Goal: Information Seeking & Learning: Learn about a topic

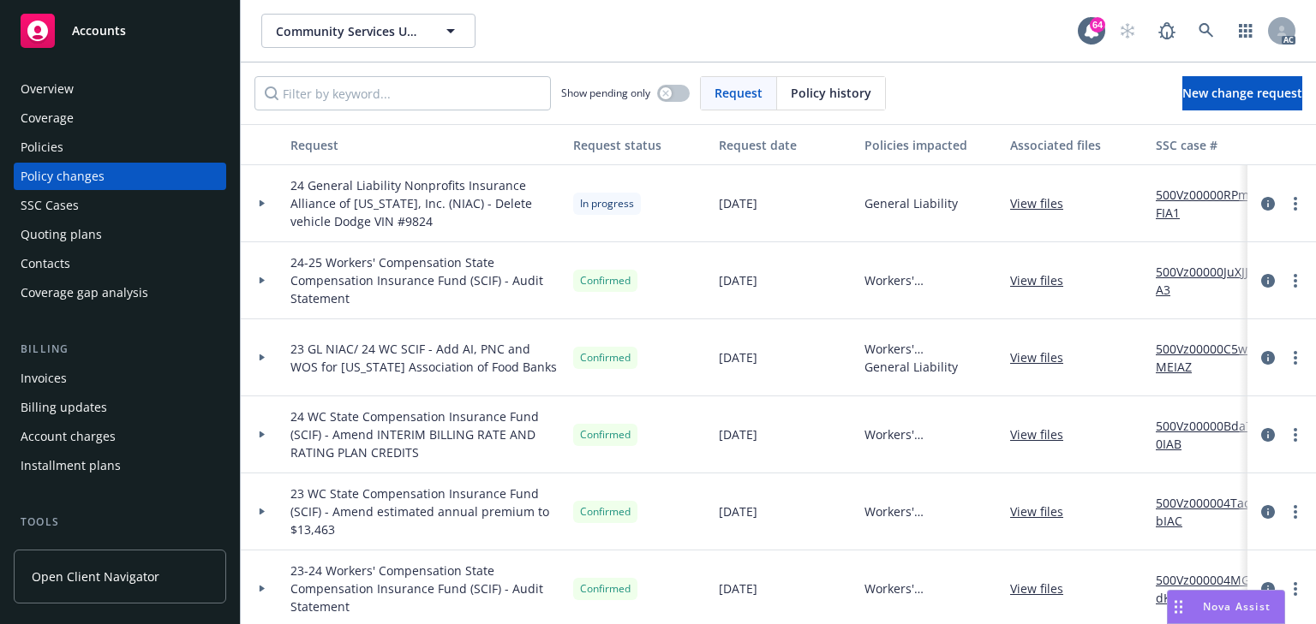
click at [264, 211] on div at bounding box center [262, 203] width 43 height 77
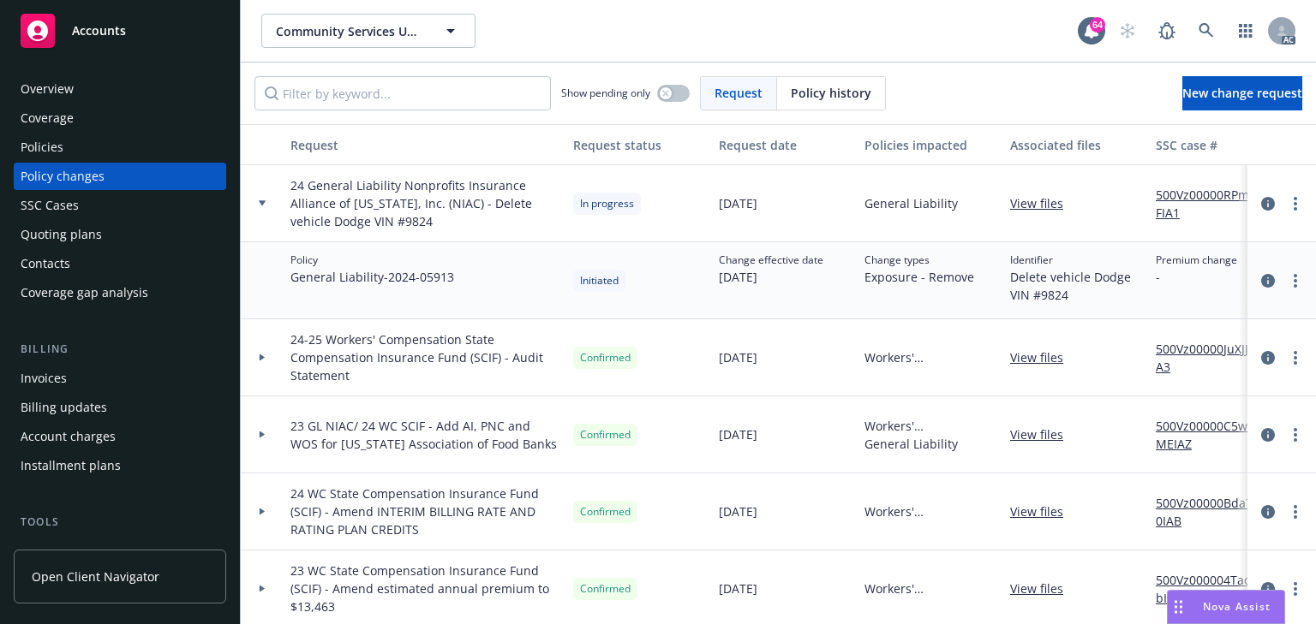
click at [67, 144] on div "Policies" at bounding box center [120, 147] width 199 height 27
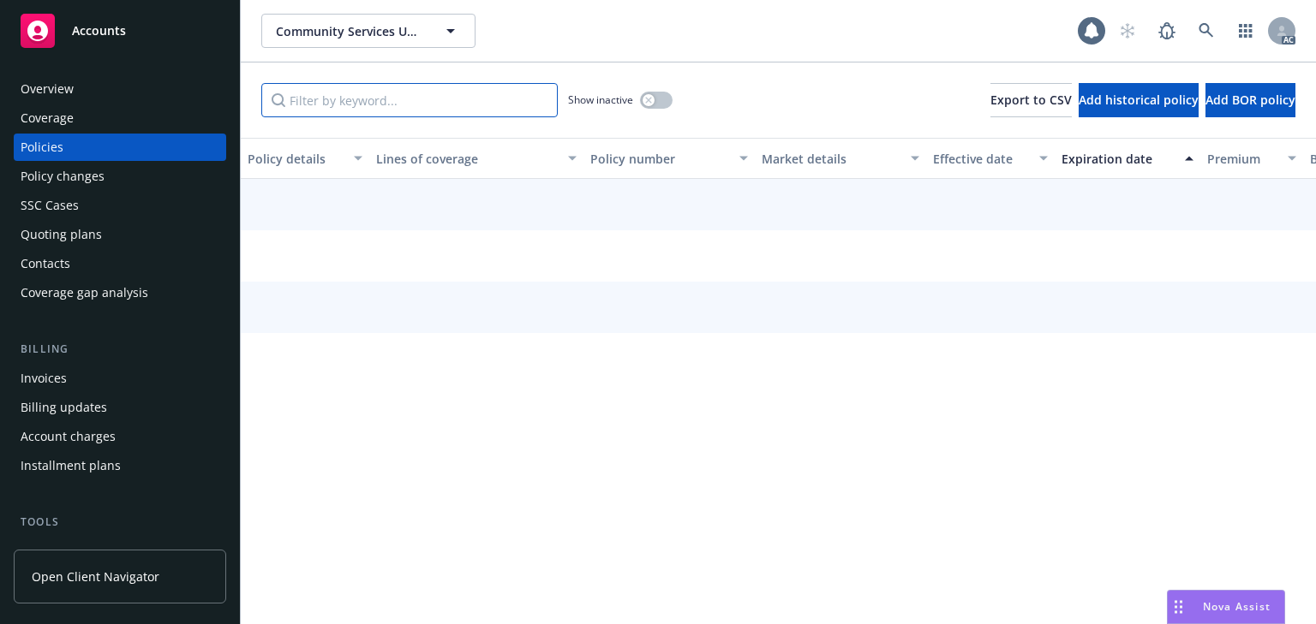
click at [343, 103] on input "Filter by keyword..." at bounding box center [409, 100] width 296 height 34
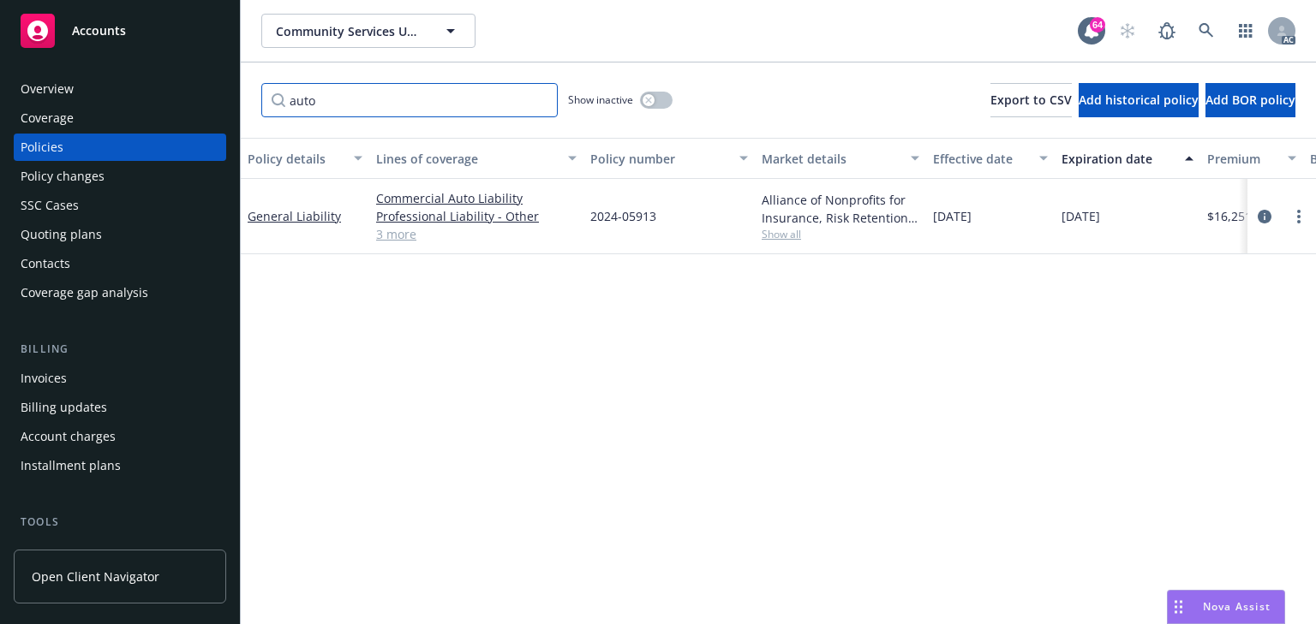
type input "auto"
click at [994, 332] on div "Policy details Lines of coverage Policy number Market details Effective date Ex…" at bounding box center [778, 381] width 1075 height 486
click at [791, 237] on span "Show all" at bounding box center [840, 234] width 158 height 15
click at [1264, 217] on icon "circleInformation" at bounding box center [1264, 217] width 14 height 14
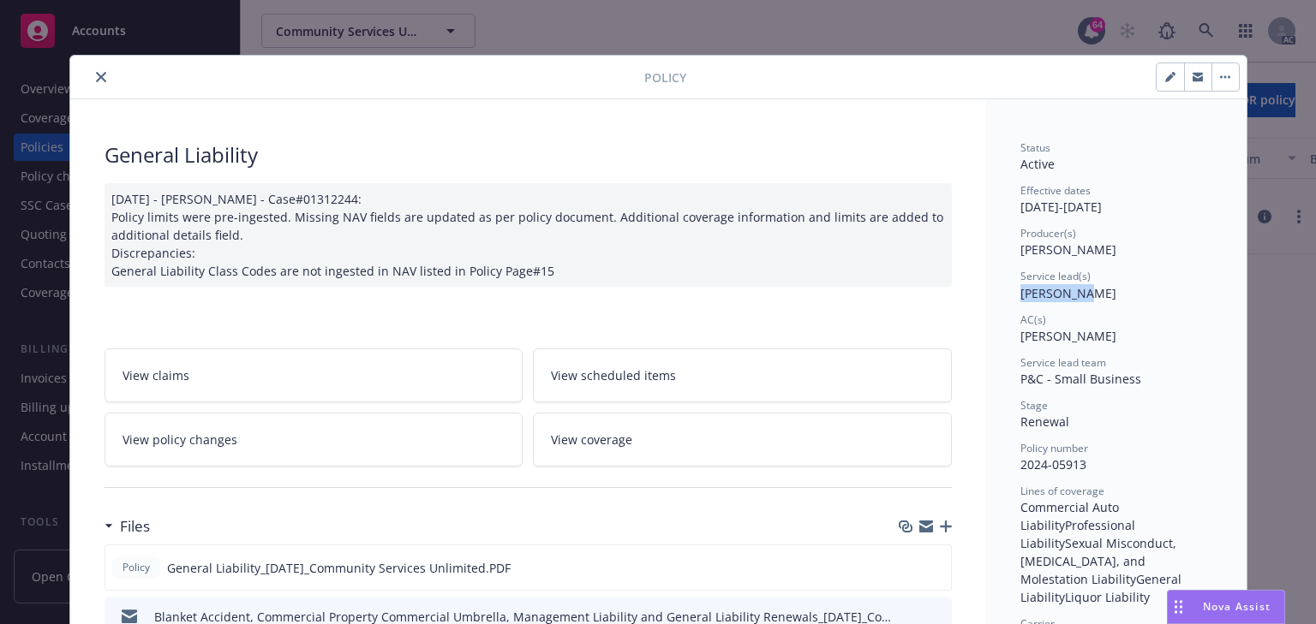
copy span "[PERSON_NAME]"
drag, startPoint x: 1014, startPoint y: 298, endPoint x: 1066, endPoint y: 296, distance: 52.3
click at [1066, 296] on span "[PERSON_NAME]" at bounding box center [1068, 293] width 96 height 16
click at [1192, 391] on div "Status Active Effective dates [DATE] - [DATE] Producer(s) [PERSON_NAME] Service…" at bounding box center [1116, 615] width 192 height 950
drag, startPoint x: 1076, startPoint y: 459, endPoint x: 1143, endPoint y: 463, distance: 66.9
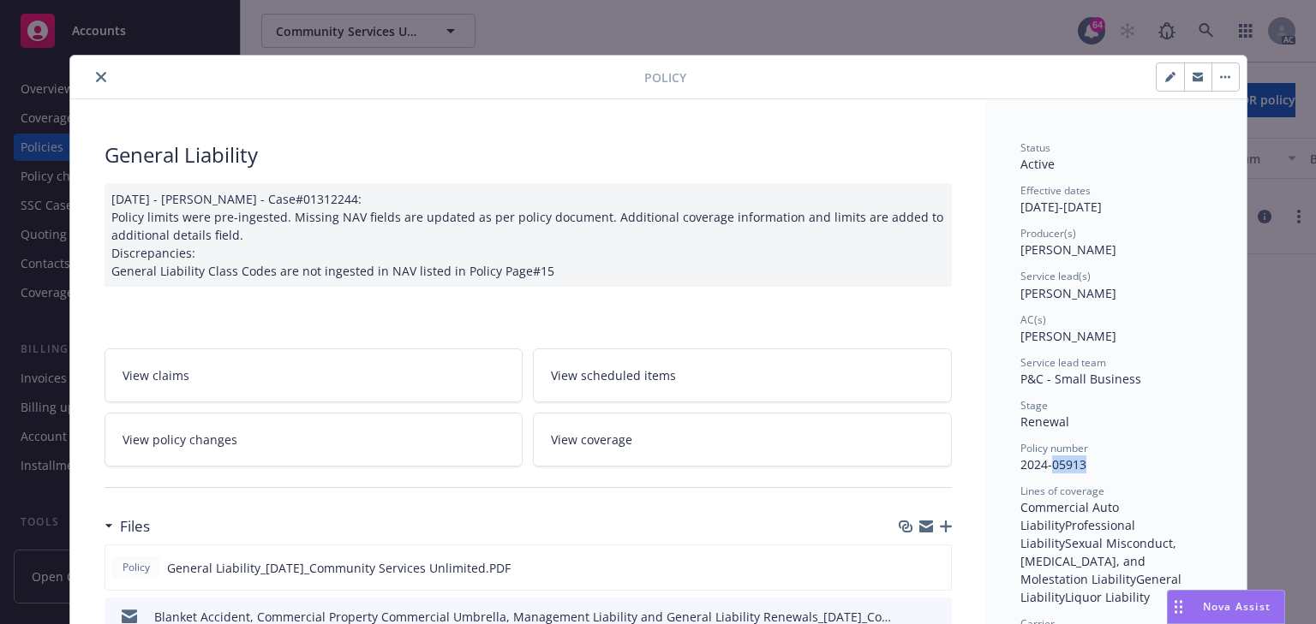
click at [1143, 463] on div "Policy number 2024-05913" at bounding box center [1116, 457] width 192 height 33
copy span "2024-05913"
drag, startPoint x: 1009, startPoint y: 467, endPoint x: 1107, endPoint y: 470, distance: 98.6
click at [325, 446] on link "View policy changes" at bounding box center [313, 440] width 419 height 54
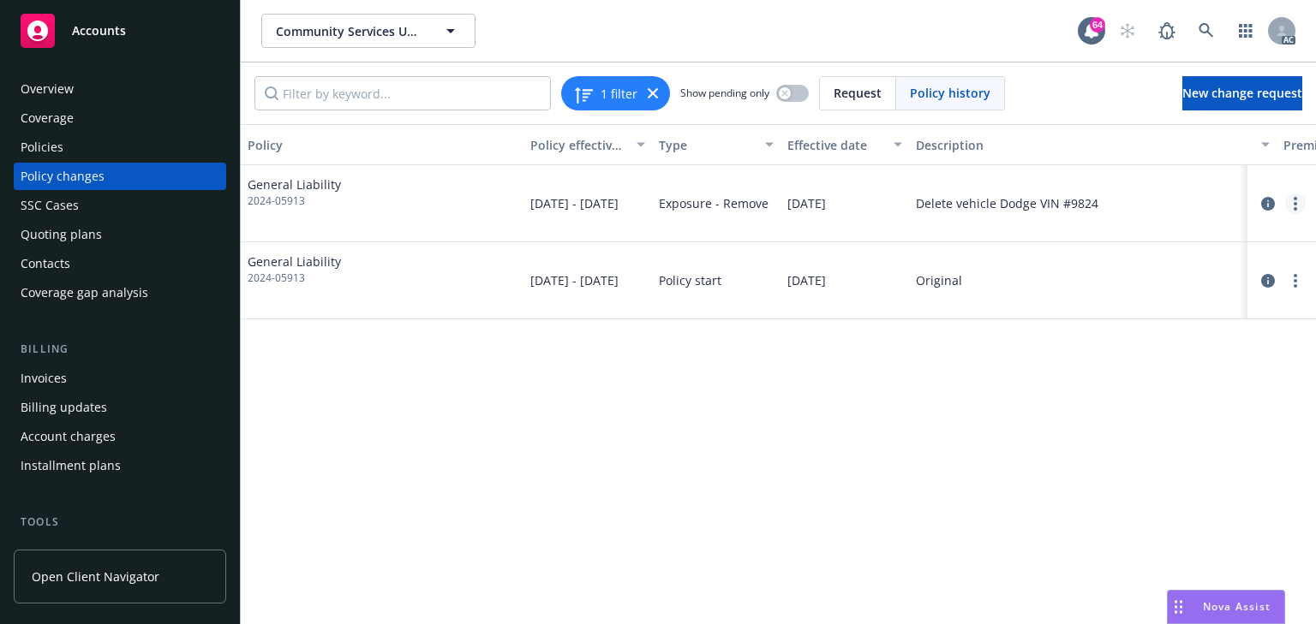
click at [1296, 202] on circle "more" at bounding box center [1294, 203] width 3 height 3
click at [1113, 253] on link "Copy logging email" at bounding box center [1158, 239] width 294 height 34
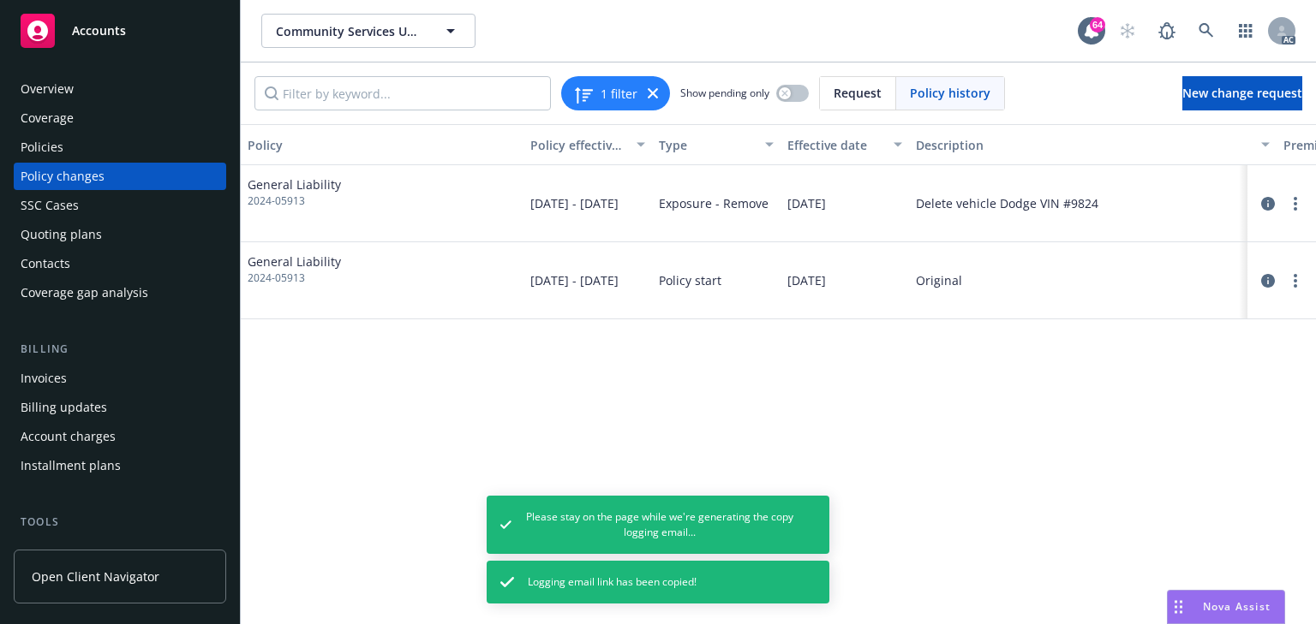
click at [1135, 465] on div "Policy Policy effective dates Type Effective date Description Premium change An…" at bounding box center [778, 374] width 1075 height 500
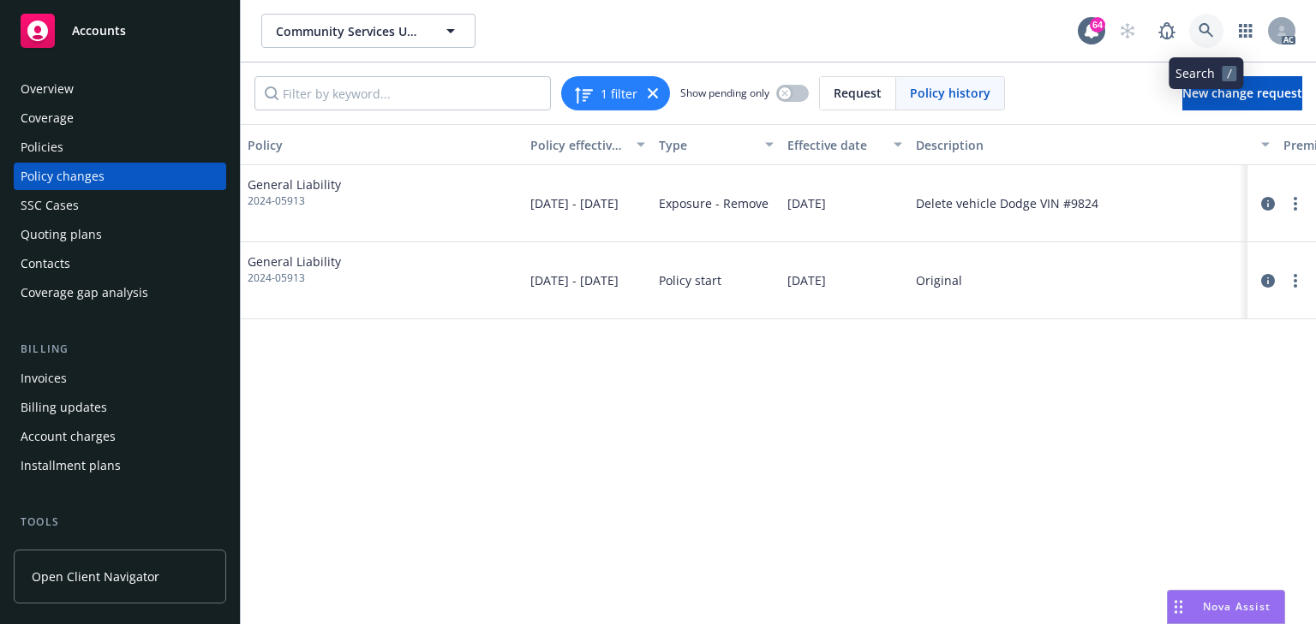
click at [1209, 34] on icon at bounding box center [1205, 30] width 15 height 15
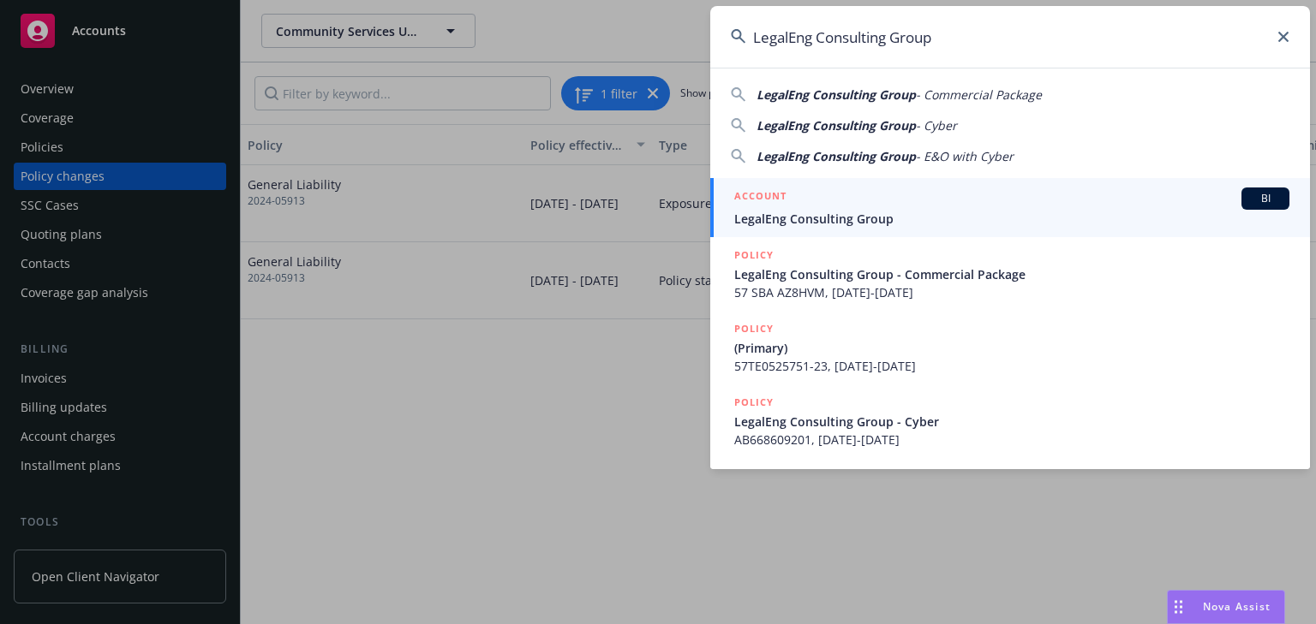
type input "LegalEng Consulting Group"
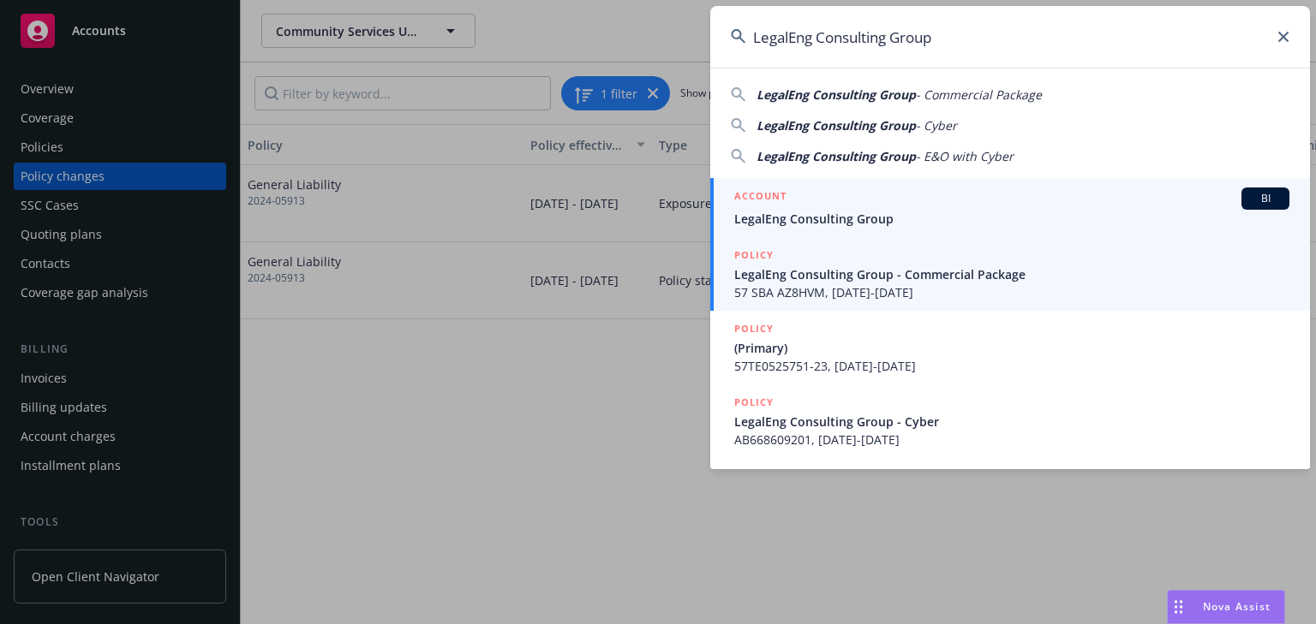
click at [817, 209] on div "ACCOUNT BI" at bounding box center [1011, 199] width 555 height 22
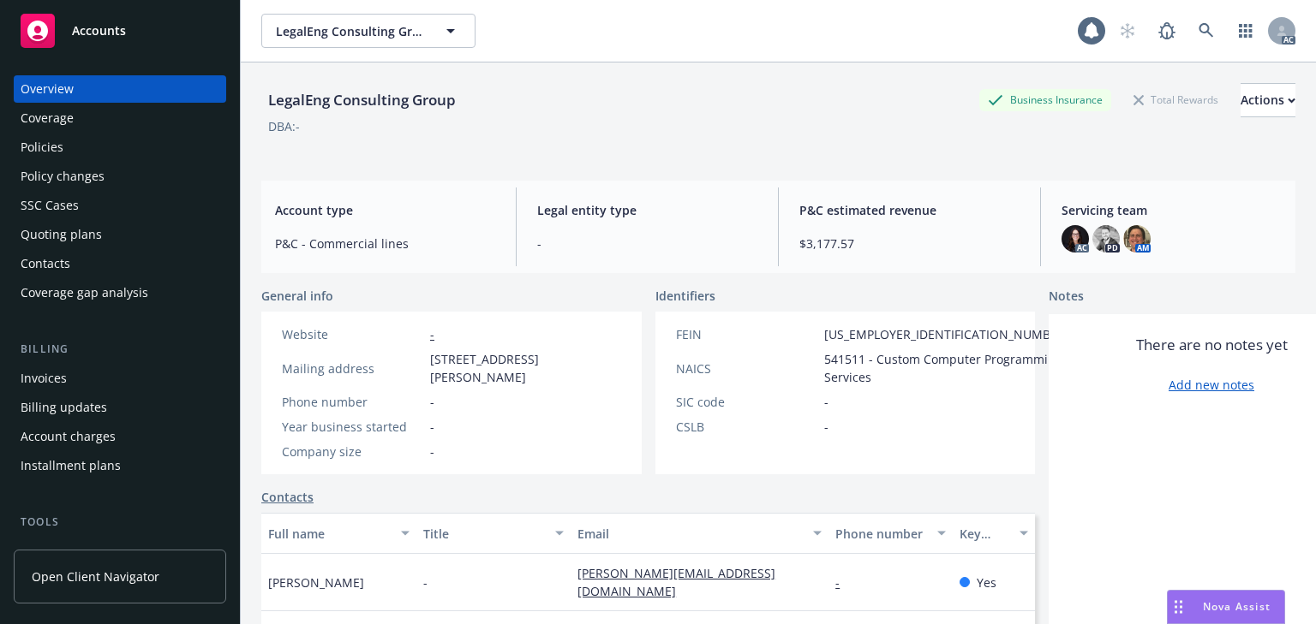
click at [86, 152] on div "Policies" at bounding box center [120, 147] width 199 height 27
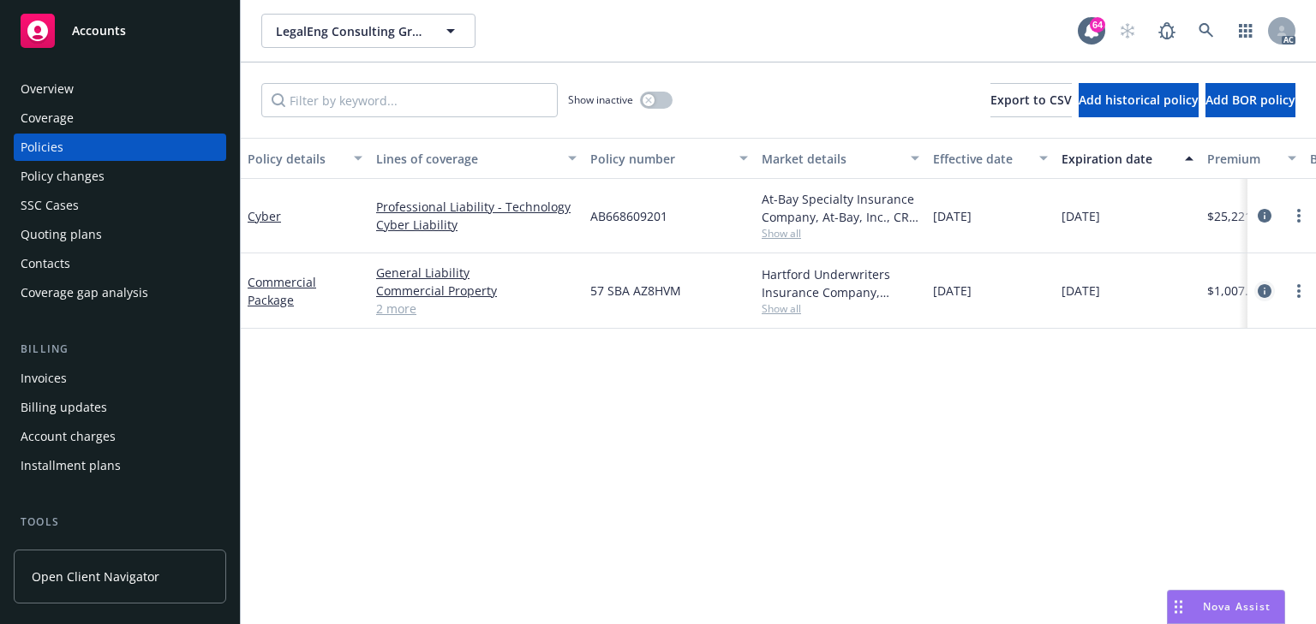
click at [1268, 291] on icon "circleInformation" at bounding box center [1264, 291] width 14 height 14
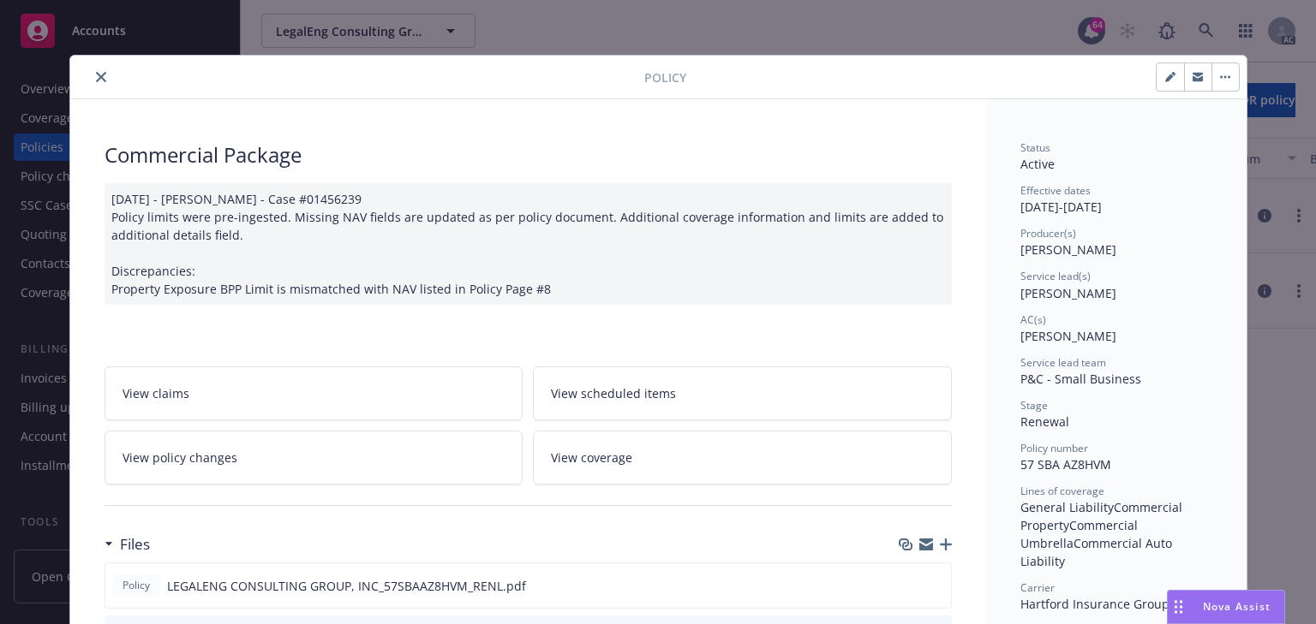
click at [254, 456] on link "View policy changes" at bounding box center [313, 458] width 419 height 54
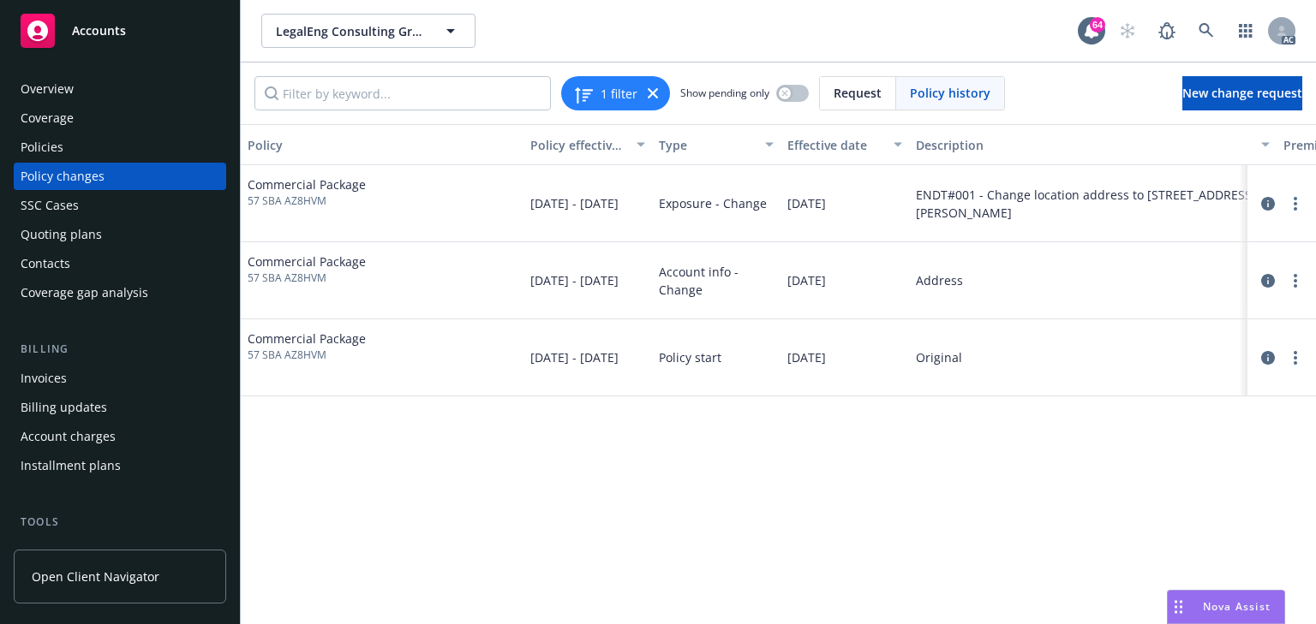
click at [839, 541] on div "Policy Policy effective dates Type Effective date Description Premium change An…" at bounding box center [778, 374] width 1075 height 500
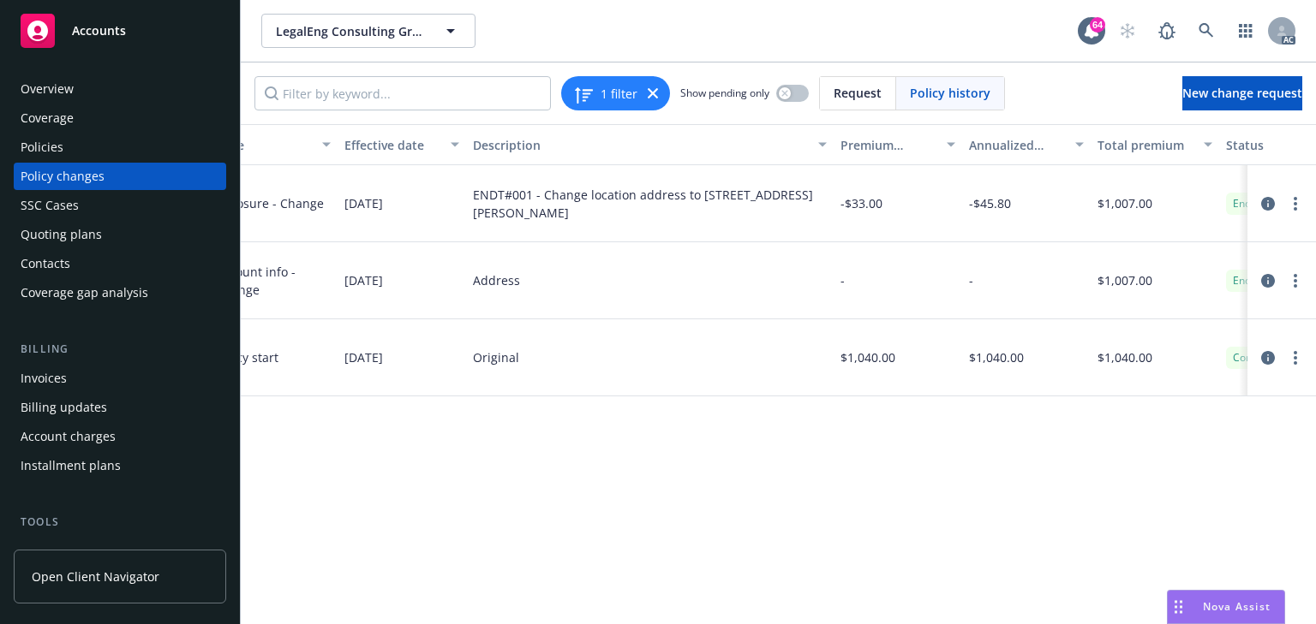
scroll to position [0, 476]
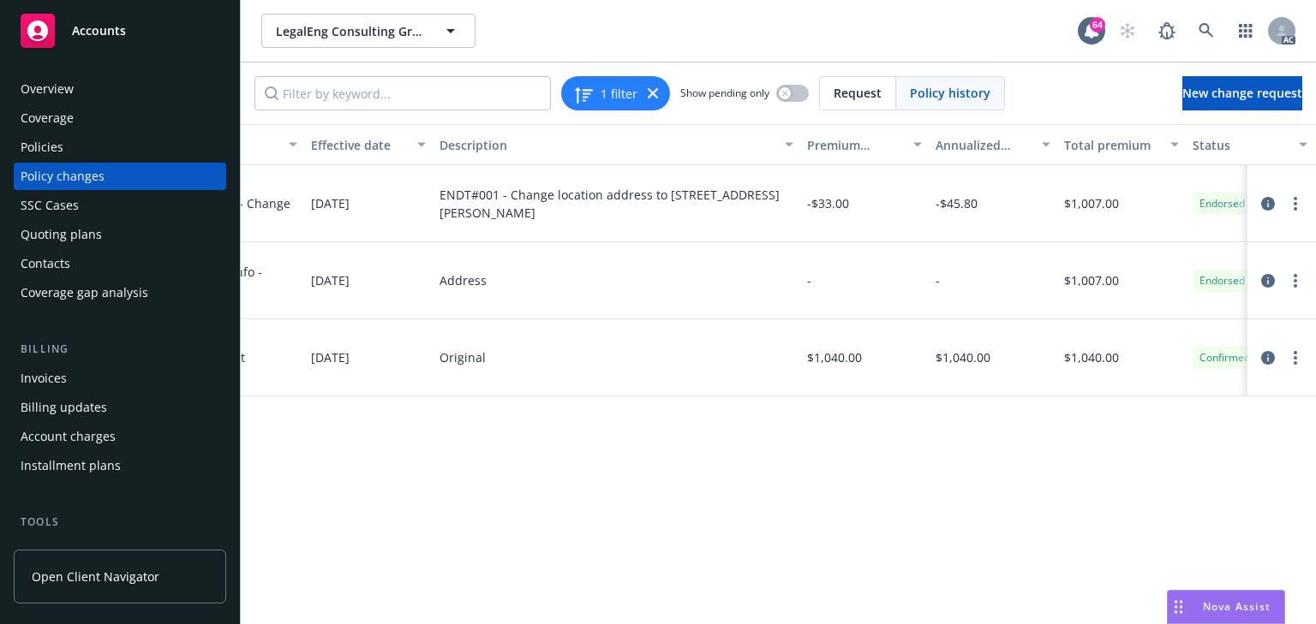
drag, startPoint x: 611, startPoint y: 497, endPoint x: 598, endPoint y: 488, distance: 15.4
click at [610, 496] on div "Policy Policy effective dates Type Effective date Description Premium change An…" at bounding box center [778, 374] width 1075 height 500
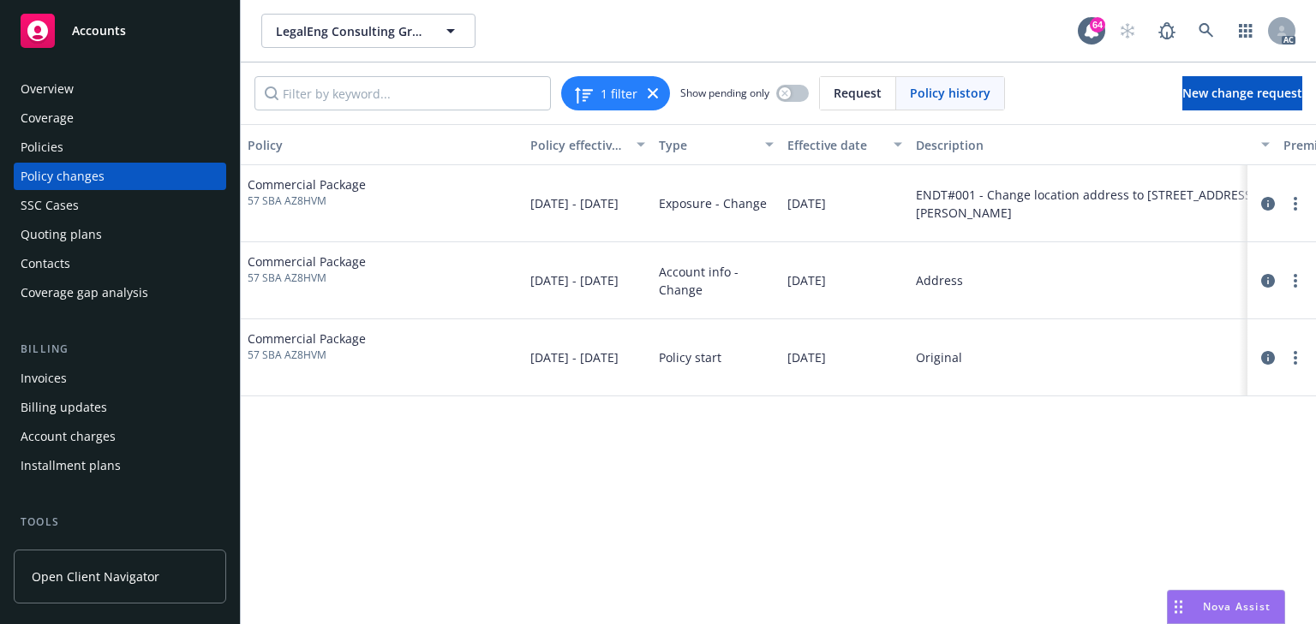
scroll to position [0, 542]
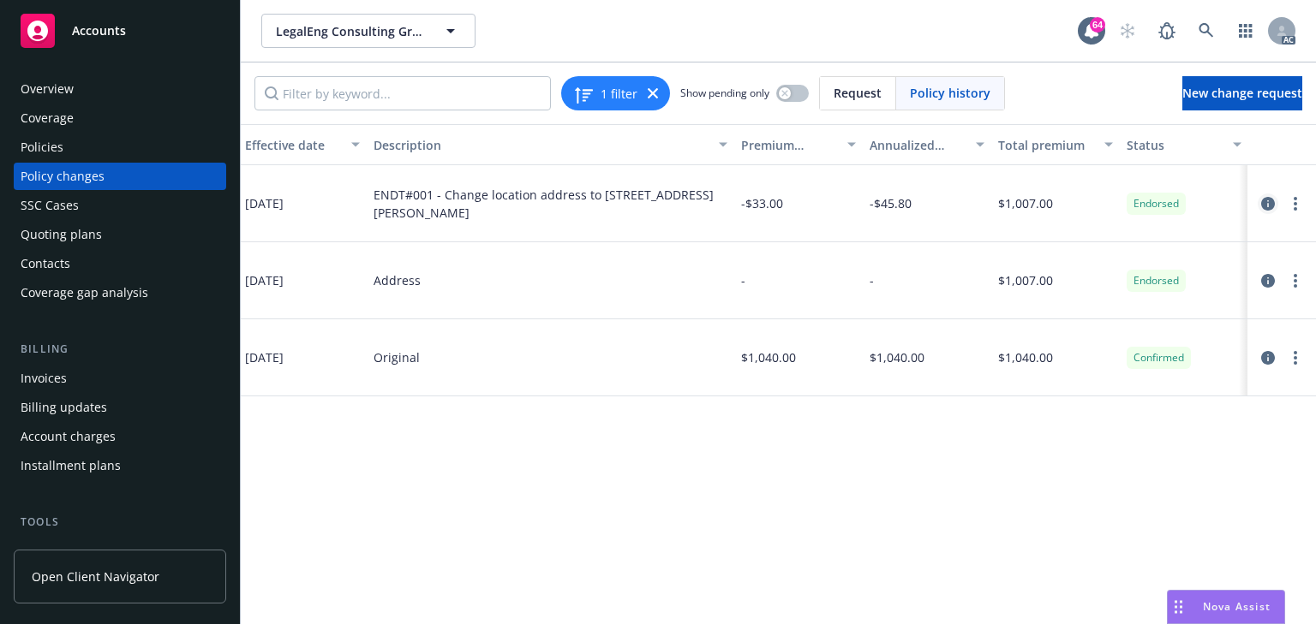
click at [1264, 200] on icon "circleInformation" at bounding box center [1268, 204] width 14 height 14
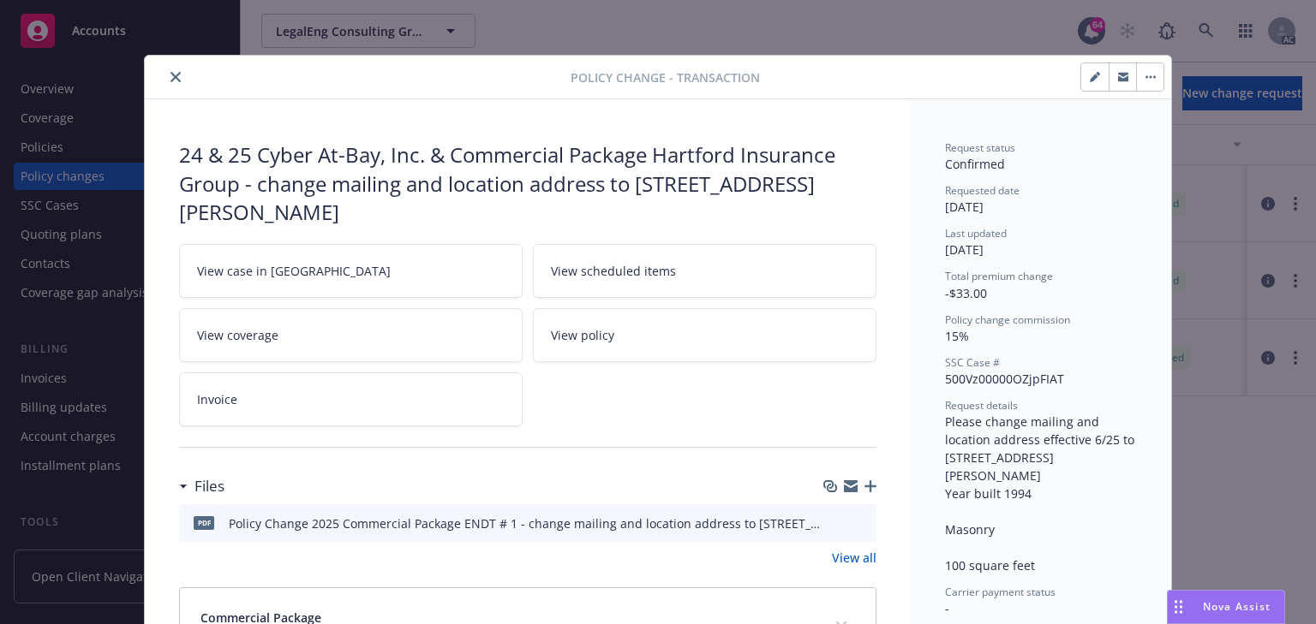
scroll to position [51, 0]
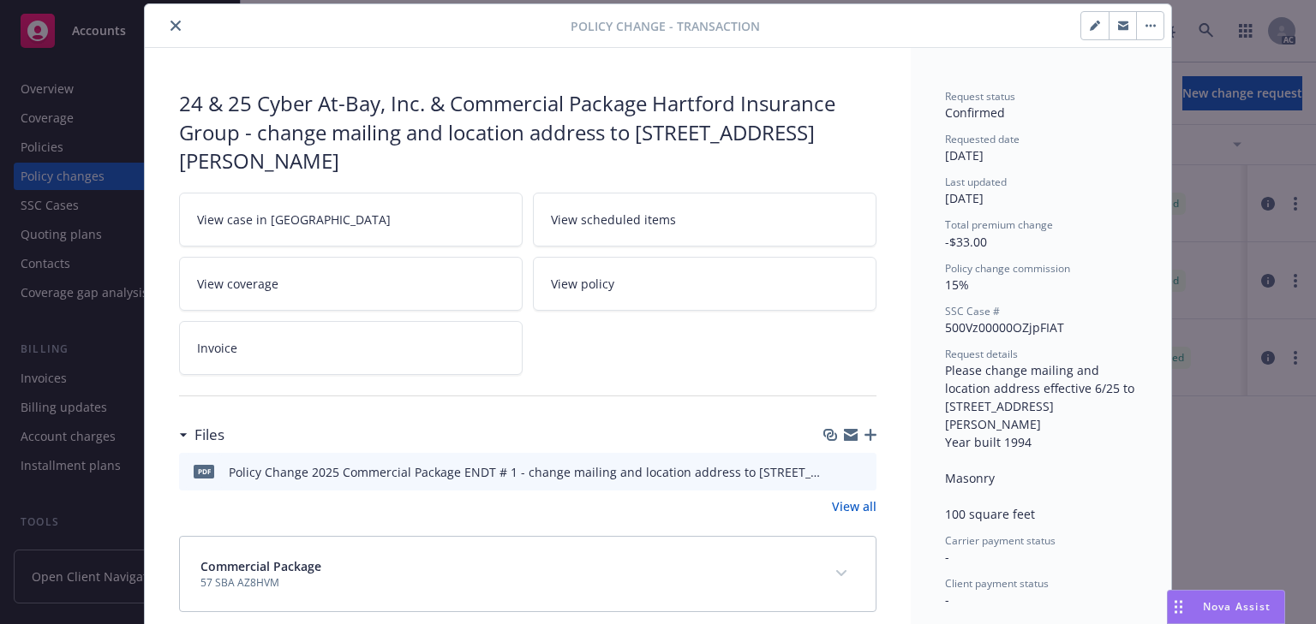
click at [336, 209] on link "View case in [GEOGRAPHIC_DATA]" at bounding box center [350, 220] width 343 height 54
click at [165, 19] on button "close" at bounding box center [175, 25] width 21 height 21
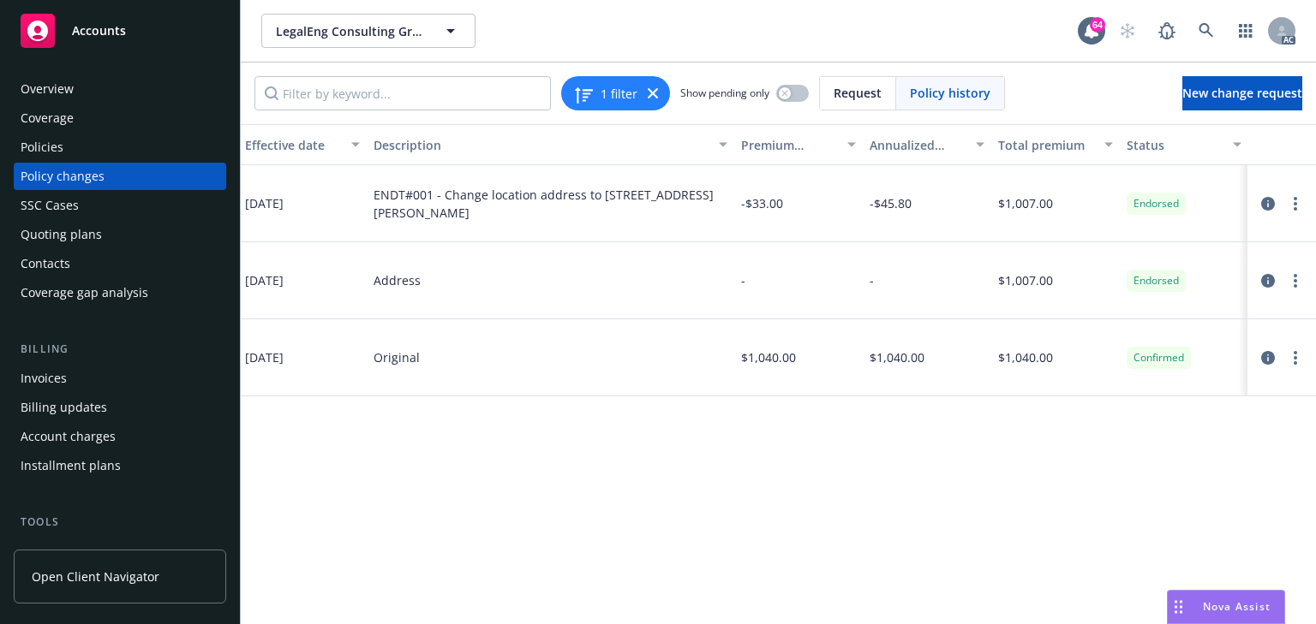
click at [878, 503] on div "Policy Policy effective dates Type Effective date Description Premium change An…" at bounding box center [778, 374] width 1075 height 500
click at [1264, 200] on icon "circleInformation" at bounding box center [1268, 204] width 14 height 14
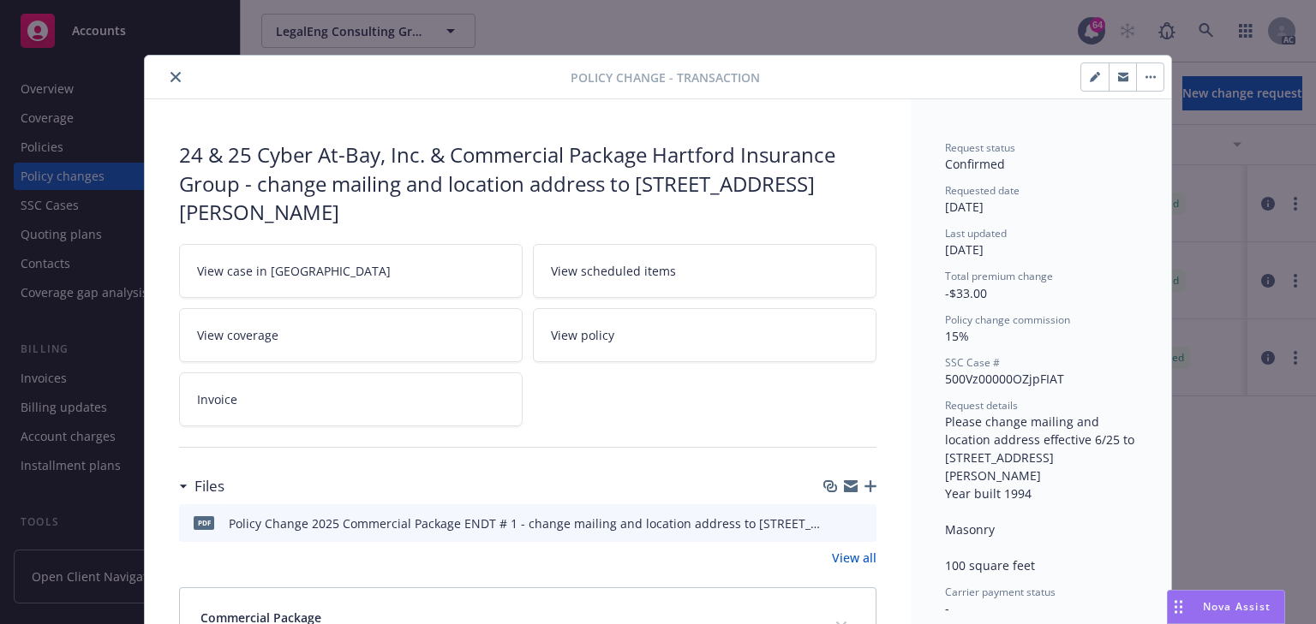
scroll to position [51, 0]
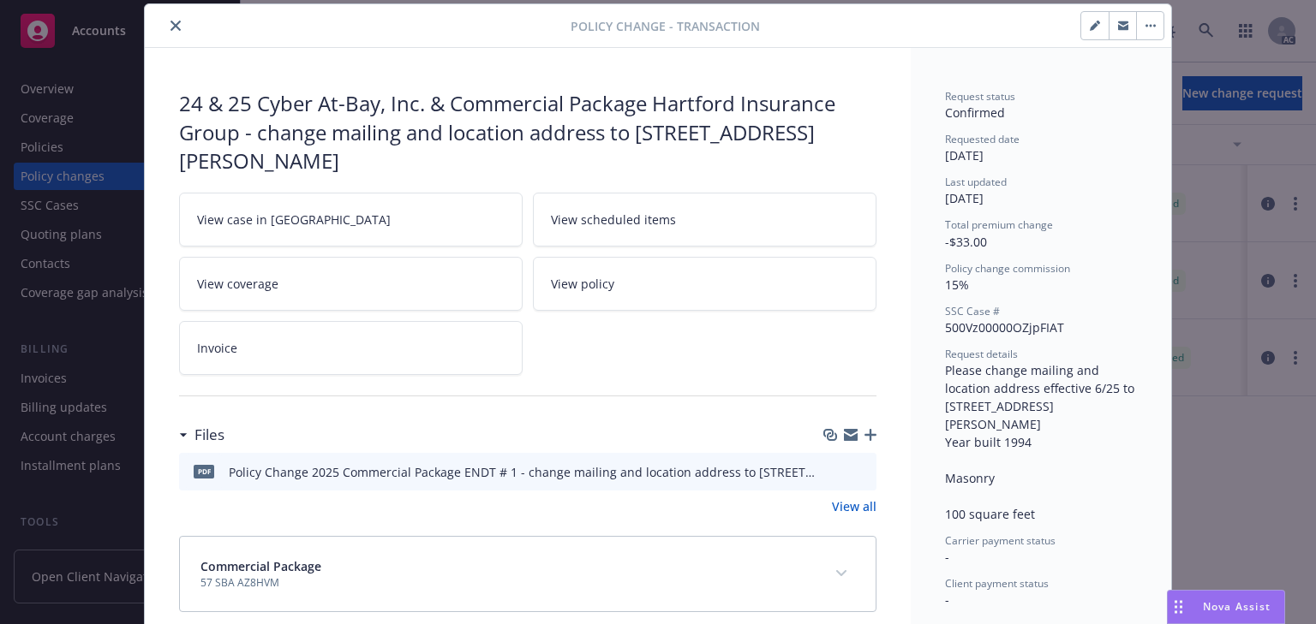
click at [860, 473] on icon "preview file" at bounding box center [859, 471] width 15 height 12
